Goal: Transaction & Acquisition: Purchase product/service

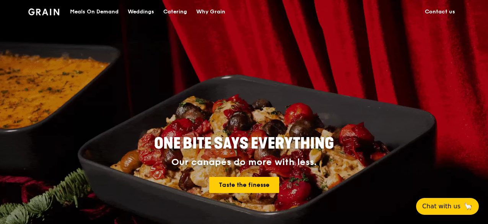
click at [113, 9] on div "Meals On Demand" at bounding box center [94, 11] width 49 height 23
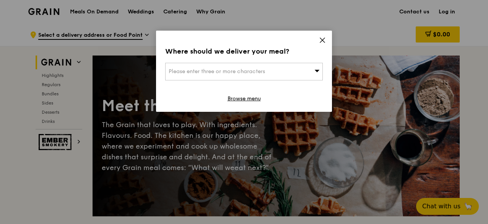
click at [305, 68] on div "Please enter three or more characters" at bounding box center [243, 72] width 157 height 18
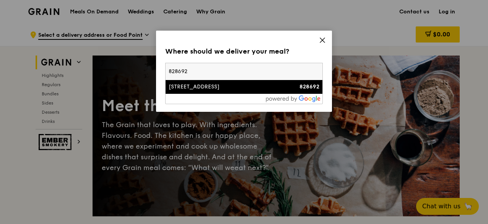
type input "828692"
click at [246, 87] on div "[STREET_ADDRESS]" at bounding box center [224, 87] width 113 height 8
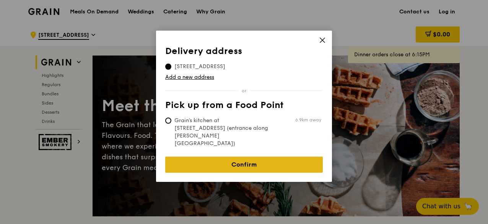
click at [213, 156] on link "Confirm" at bounding box center [243, 164] width 157 height 16
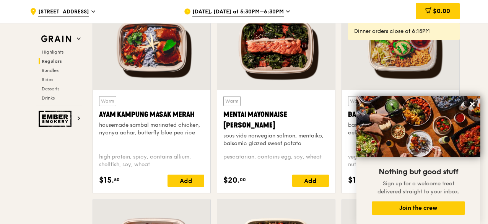
scroll to position [688, 0]
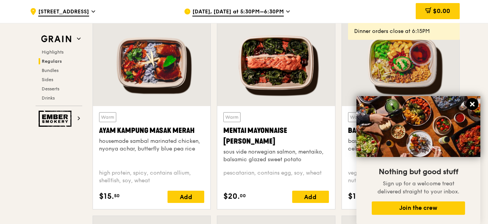
click at [475, 103] on icon at bounding box center [471, 103] width 7 height 7
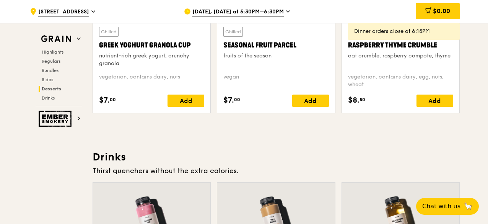
scroll to position [2789, 0]
